Goal: Task Accomplishment & Management: Manage account settings

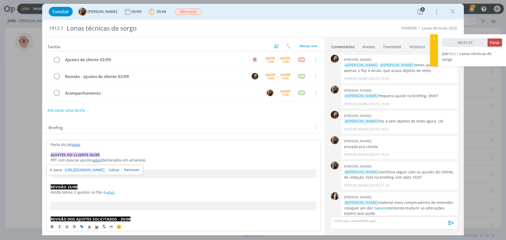
scroll to position [377, 0]
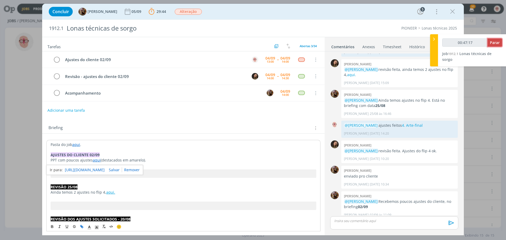
click at [490, 42] on button "Parar" at bounding box center [494, 42] width 14 height 8
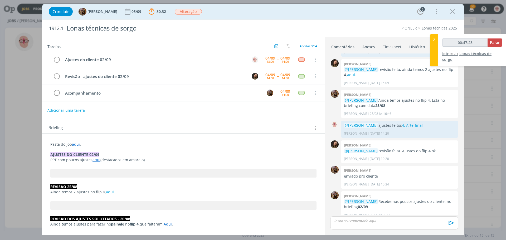
type input "00:48:00"
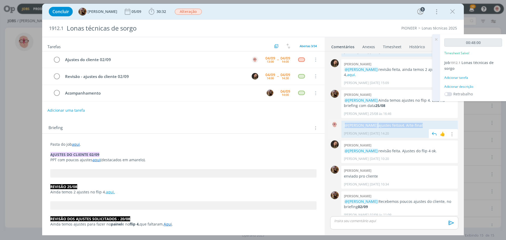
drag, startPoint x: 429, startPoint y: 119, endPoint x: 341, endPoint y: 122, distance: 87.8
click at [341, 122] on div "@[PERSON_NAME] ajustes feitos 4. Arte-final [PERSON_NAME] [DATE] 14:20 👍 Editar…" at bounding box center [399, 129] width 116 height 17
copy p "@[PERSON_NAME] ajustes feitos 4. Arte-final"
click at [372, 221] on p "dialog" at bounding box center [394, 220] width 120 height 5
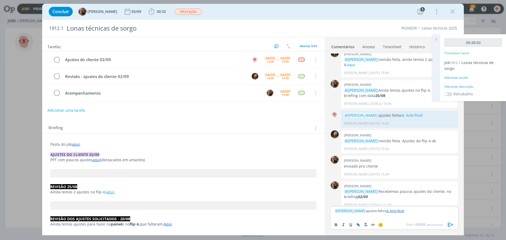
click at [452, 224] on icon "dialog" at bounding box center [451, 225] width 8 height 8
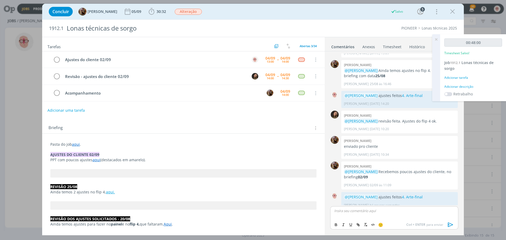
click at [470, 86] on div "Adicionar descrição" at bounding box center [473, 86] width 58 height 5
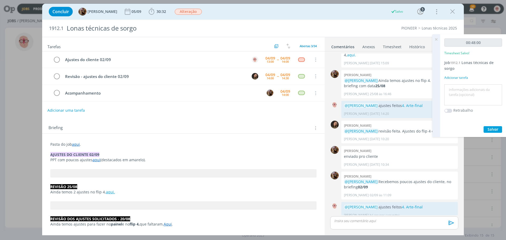
click at [467, 90] on textarea at bounding box center [473, 95] width 55 height 19
type textarea "Ajustes + artefinal"
click at [490, 128] on span "Salvar" at bounding box center [492, 129] width 11 height 5
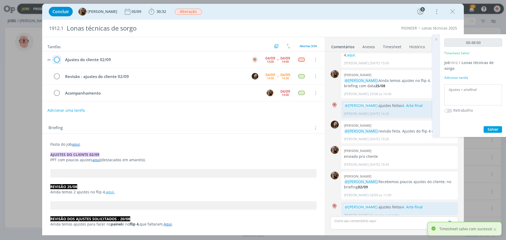
click at [56, 59] on icon "dialog" at bounding box center [56, 60] width 7 height 8
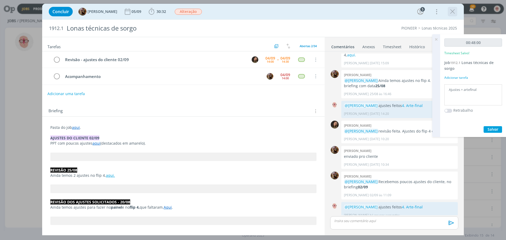
click at [455, 11] on icon "dialog" at bounding box center [452, 12] width 8 height 8
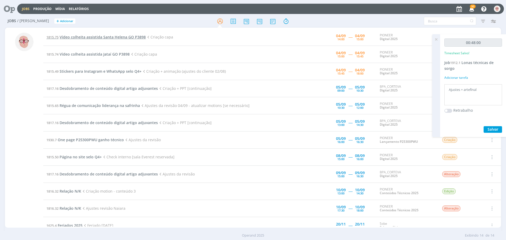
click at [98, 37] on span "Vídeo colheita assistida Santa Helena GO P3898" at bounding box center [103, 37] width 86 height 5
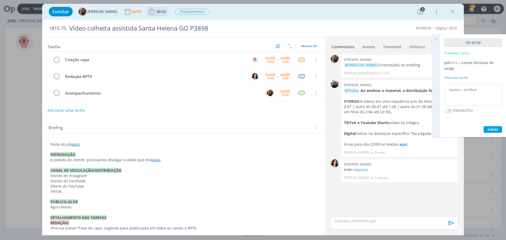
click at [155, 11] on icon "dialog" at bounding box center [152, 12] width 8 height 8
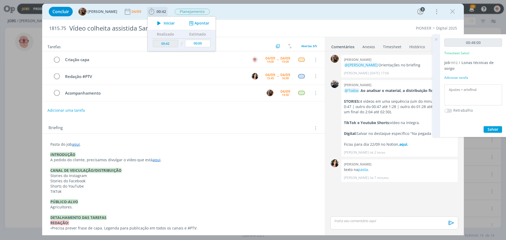
click at [163, 23] on icon "dialog" at bounding box center [158, 23] width 9 height 7
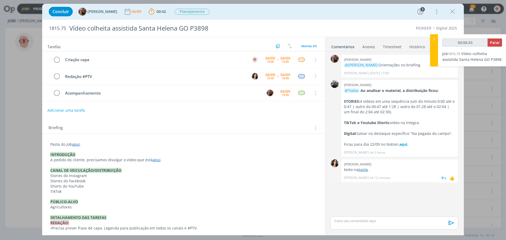
click at [365, 170] on link "pasta" at bounding box center [363, 169] width 10 height 5
click at [366, 170] on link "pasta" at bounding box center [363, 169] width 10 height 5
click at [493, 44] on span "Parar" at bounding box center [495, 42] width 10 height 5
type input "00:50:00"
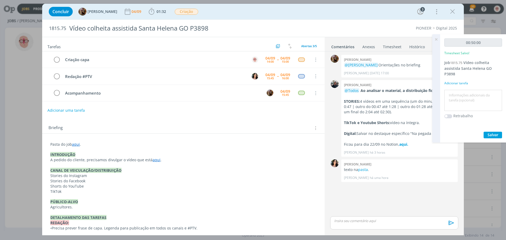
click at [472, 95] on textarea at bounding box center [473, 100] width 55 height 19
type textarea "Criação"
click at [489, 136] on span "Salvar" at bounding box center [492, 134] width 11 height 5
click at [358, 224] on div "dialog" at bounding box center [394, 222] width 128 height 13
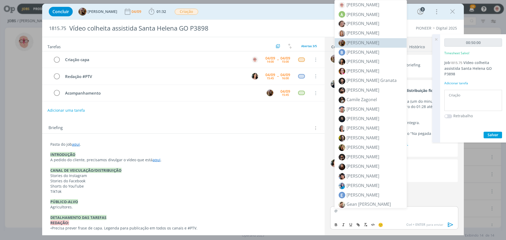
click at [366, 46] on li "[PERSON_NAME]" at bounding box center [371, 42] width 72 height 9
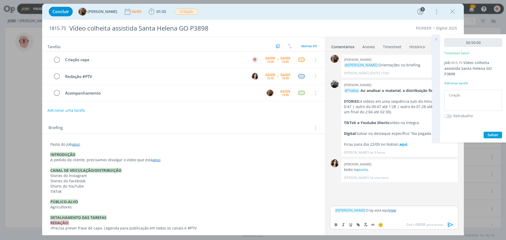
click at [449, 227] on icon "dialog" at bounding box center [450, 225] width 5 height 4
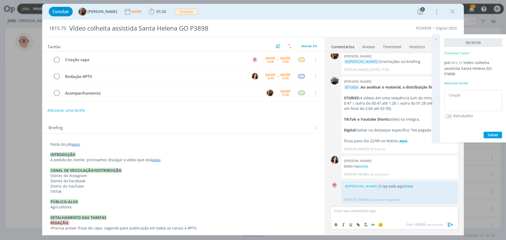
click at [437, 40] on icon at bounding box center [435, 39] width 9 height 10
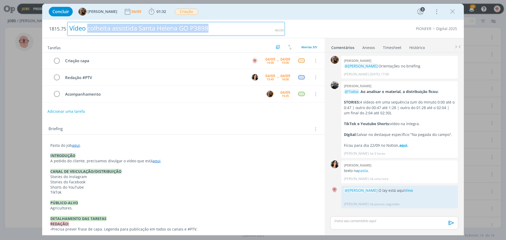
drag, startPoint x: 89, startPoint y: 28, endPoint x: 213, endPoint y: 31, distance: 124.4
click at [213, 31] on div "Vídeo colheita assistida Santa Helena GO P3898" at bounding box center [176, 29] width 218 height 14
copy div "colheita assistida Santa Helena GO P3898"
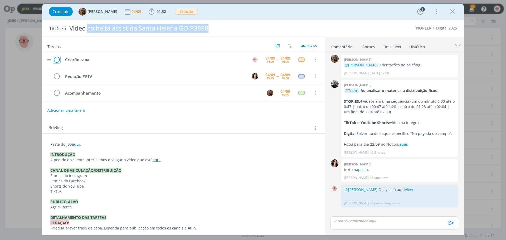
click at [57, 60] on icon "dialog" at bounding box center [56, 60] width 7 height 8
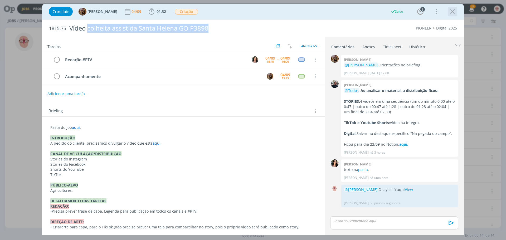
click at [454, 9] on icon "dialog" at bounding box center [452, 12] width 8 height 8
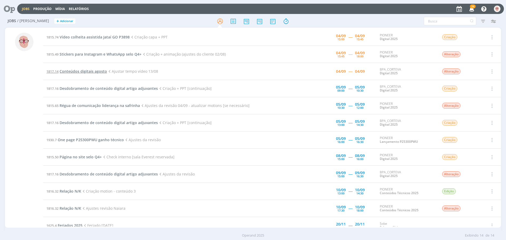
click at [85, 72] on span "Conteúdos digitais agosto" at bounding box center [83, 71] width 47 height 5
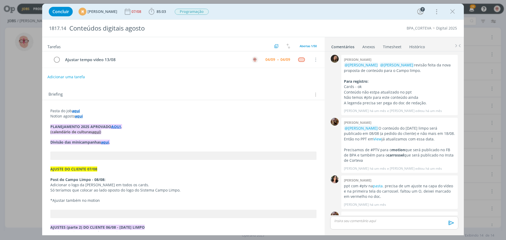
scroll to position [560, 0]
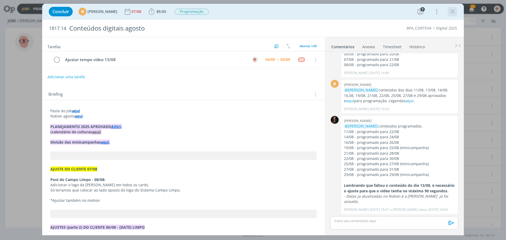
click at [454, 9] on icon "dialog" at bounding box center [452, 12] width 8 height 8
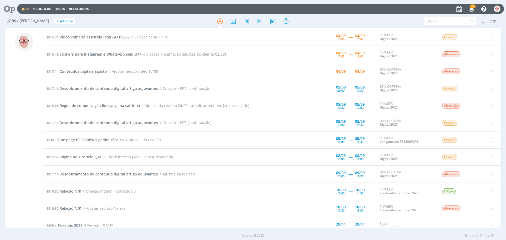
click at [88, 71] on span "Conteúdos digitais agosto" at bounding box center [83, 71] width 47 height 5
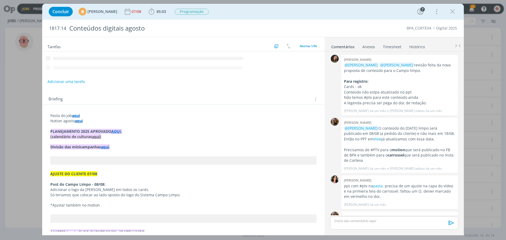
scroll to position [560, 0]
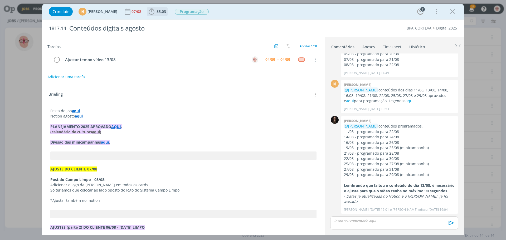
click at [155, 12] on icon "dialog" at bounding box center [152, 12] width 8 height 8
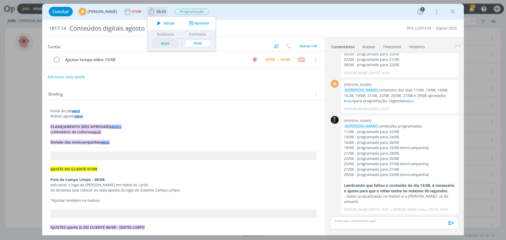
click at [164, 23] on icon "dialog" at bounding box center [158, 23] width 9 height 7
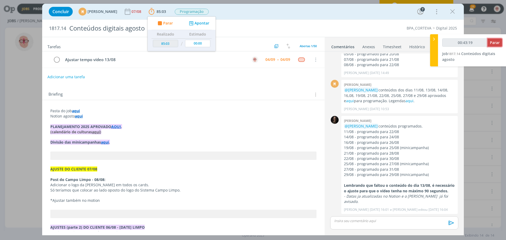
click at [498, 43] on span "Parar" at bounding box center [495, 42] width 10 height 5
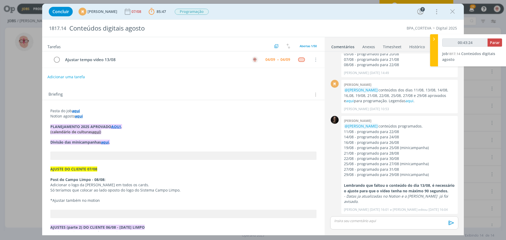
type input "00:44:00"
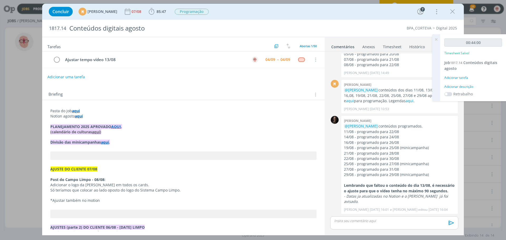
click at [468, 86] on div "Adicionar descrição" at bounding box center [473, 86] width 58 height 5
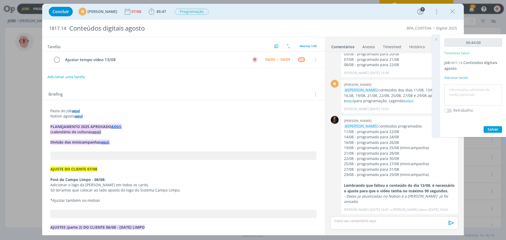
click at [468, 86] on textarea at bounding box center [473, 95] width 55 height 19
type textarea "Ajustes"
click at [493, 130] on span "Salvar" at bounding box center [492, 129] width 11 height 5
click at [436, 40] on icon at bounding box center [435, 39] width 9 height 10
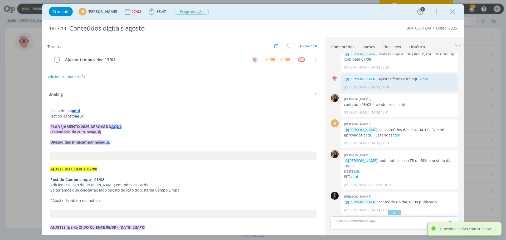
scroll to position [376, 0]
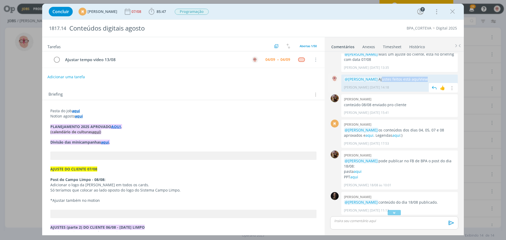
drag, startPoint x: 384, startPoint y: 79, endPoint x: 434, endPoint y: 78, distance: 50.6
click at [434, 78] on p "@[PERSON_NAME] feitos está aqui View" at bounding box center [399, 79] width 111 height 5
copy p "Ajustes feitos está aqui View"
click at [350, 226] on div "dialog" at bounding box center [394, 222] width 128 height 13
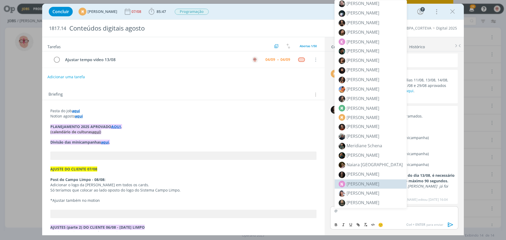
scroll to position [211, 0]
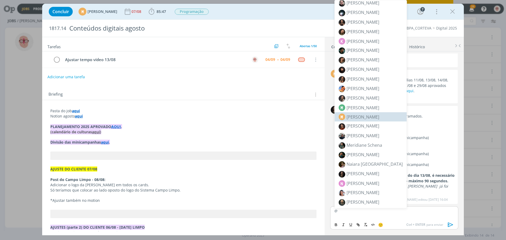
click at [369, 118] on span "[PERSON_NAME]" at bounding box center [362, 117] width 33 height 6
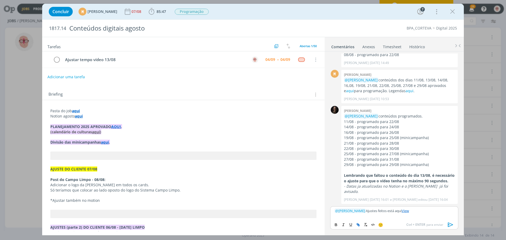
scroll to position [571, 0]
click at [451, 227] on icon "dialog" at bounding box center [451, 225] width 8 height 8
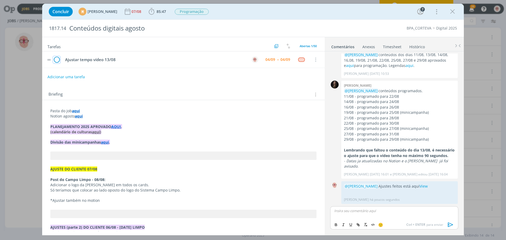
click at [56, 61] on icon "dialog" at bounding box center [56, 60] width 7 height 8
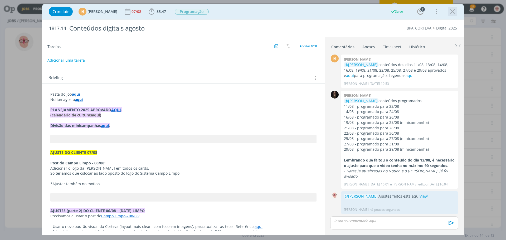
click at [450, 14] on icon "dialog" at bounding box center [452, 12] width 8 height 8
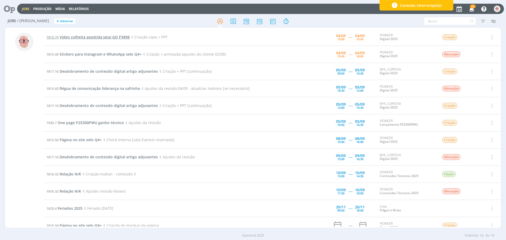
click at [109, 37] on span "Vídeo colheita assistida Jataí GO P3898" at bounding box center [95, 37] width 70 height 5
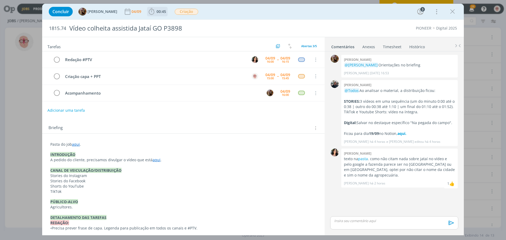
click at [155, 14] on icon "dialog" at bounding box center [152, 12] width 8 height 8
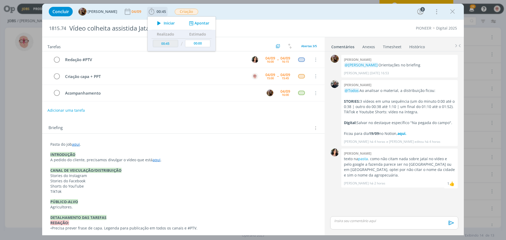
click at [163, 24] on icon "dialog" at bounding box center [158, 23] width 9 height 7
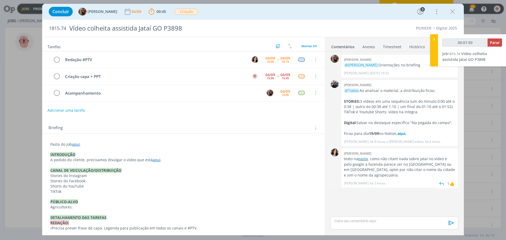
click at [360, 158] on link "pasta" at bounding box center [363, 158] width 10 height 5
click at [364, 158] on link "pasta" at bounding box center [363, 158] width 10 height 5
click at [496, 43] on span "Parar" at bounding box center [495, 42] width 10 height 5
type input "00:47:00"
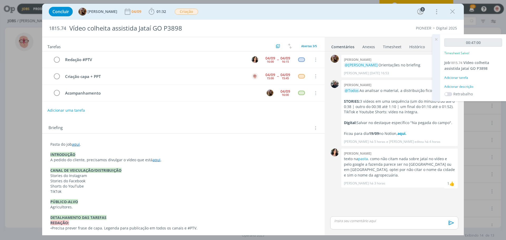
click at [458, 86] on div "Adicionar descrição" at bounding box center [473, 86] width 58 height 5
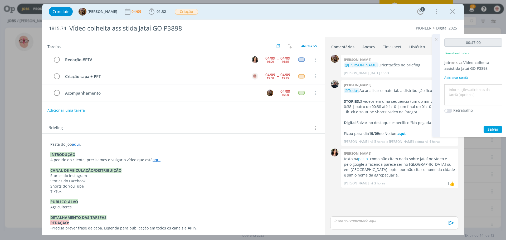
click at [458, 88] on textarea at bounding box center [473, 95] width 55 height 19
type textarea "Criação"
click at [501, 130] on button "Salvar" at bounding box center [493, 129] width 18 height 7
click at [57, 77] on icon "dialog" at bounding box center [56, 76] width 7 height 8
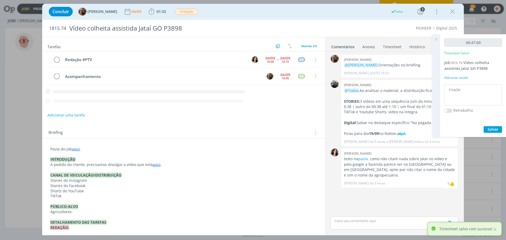
click at [367, 220] on p "dialog" at bounding box center [394, 220] width 120 height 5
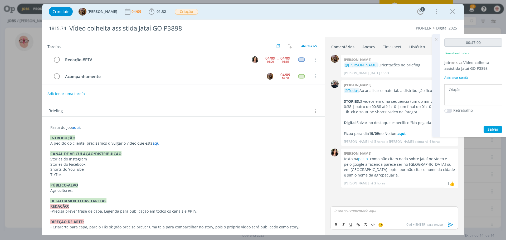
click at [362, 214] on div "dialog" at bounding box center [394, 212] width 128 height 13
click at [359, 212] on p "dialog" at bounding box center [394, 210] width 120 height 5
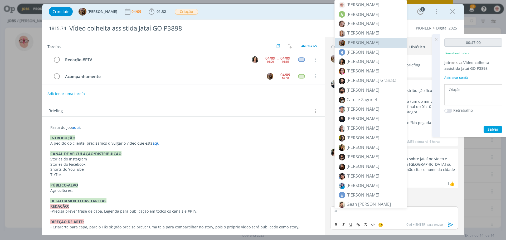
click at [363, 40] on span "[PERSON_NAME]" at bounding box center [362, 43] width 33 height 6
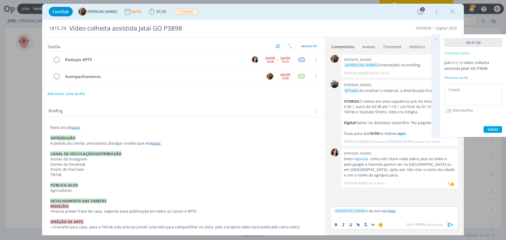
click at [394, 211] on link "View" at bounding box center [391, 210] width 7 height 5
click at [451, 224] on icon "dialog" at bounding box center [450, 225] width 5 height 4
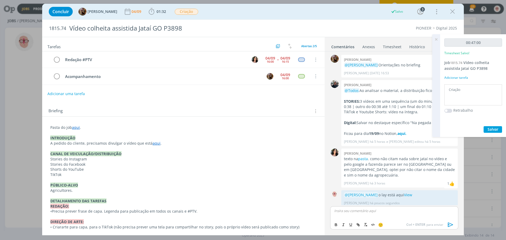
click at [435, 41] on icon at bounding box center [435, 39] width 9 height 10
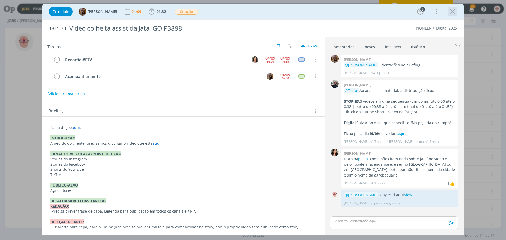
click at [453, 11] on icon "dialog" at bounding box center [452, 12] width 8 height 8
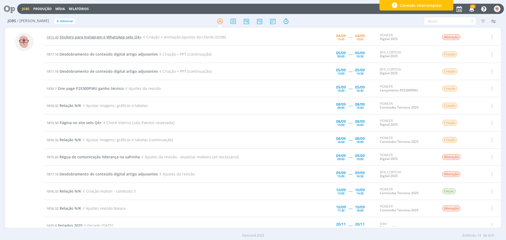
click at [126, 37] on span "Stickers para Instagram e WhatsApp selo Q4+" at bounding box center [101, 37] width 82 height 5
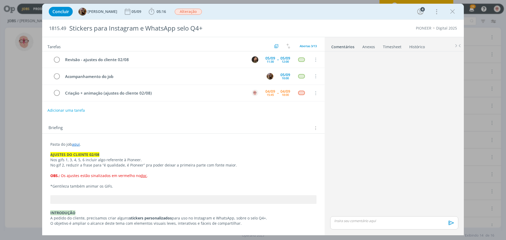
scroll to position [160, 0]
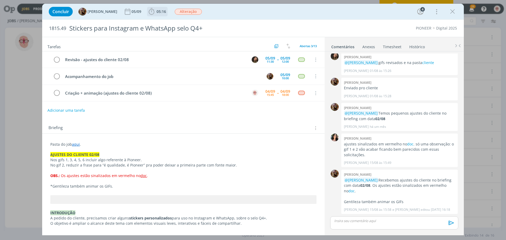
click at [155, 12] on icon "dialog" at bounding box center [152, 12] width 8 height 8
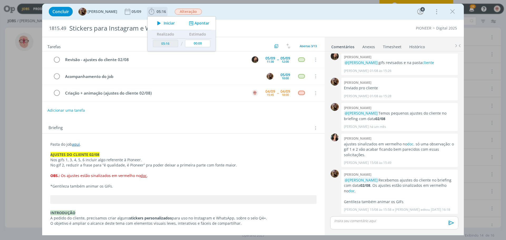
click at [161, 24] on icon "dialog" at bounding box center [158, 23] width 9 height 7
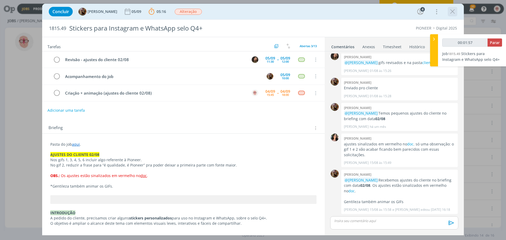
click at [451, 10] on icon "dialog" at bounding box center [452, 12] width 8 height 8
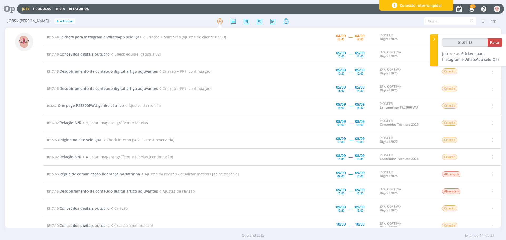
type input "01:01:19"
click at [496, 40] on span "Parar" at bounding box center [495, 42] width 10 height 5
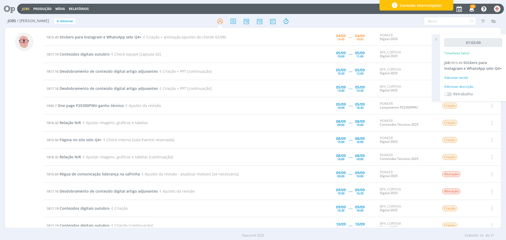
click at [456, 77] on div "Adicionar tarefa" at bounding box center [473, 77] width 58 height 5
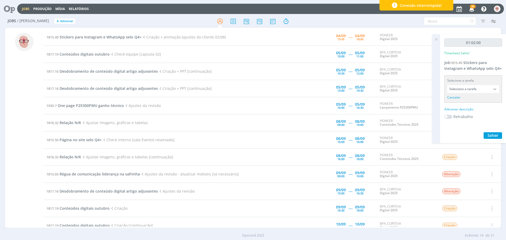
click at [500, 111] on div "Adicionar descrição" at bounding box center [473, 109] width 58 height 5
click at [463, 118] on textarea at bounding box center [473, 117] width 55 height 19
type textarea "Criação"
click at [495, 152] on span "Salvar" at bounding box center [492, 151] width 11 height 5
click at [109, 35] on span "Stickers para Instagram e WhatsApp selo Q4+" at bounding box center [101, 37] width 82 height 5
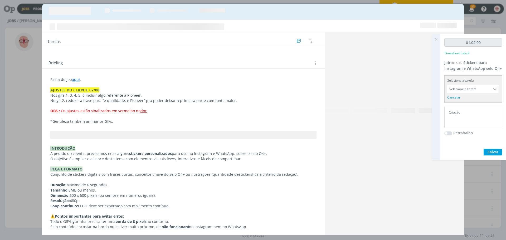
scroll to position [160, 0]
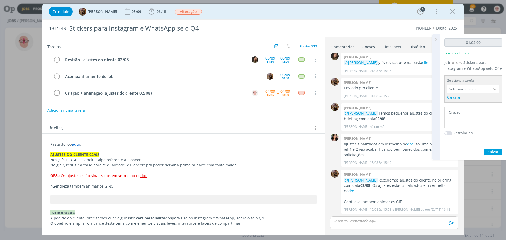
click at [399, 220] on p "dialog" at bounding box center [394, 220] width 120 height 5
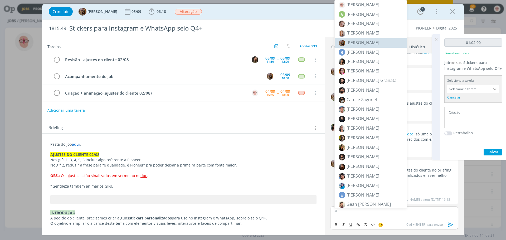
click at [368, 41] on span "[PERSON_NAME]" at bounding box center [362, 43] width 33 height 6
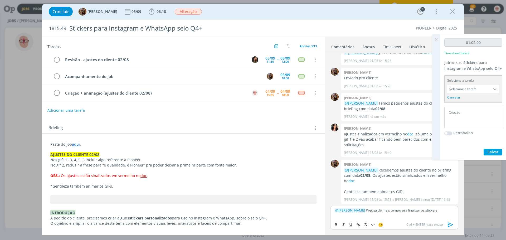
click at [452, 224] on icon "dialog" at bounding box center [450, 225] width 5 height 4
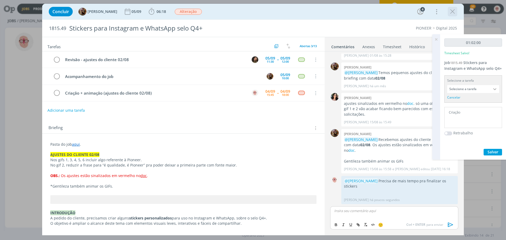
click at [453, 12] on icon "dialog" at bounding box center [452, 12] width 8 height 8
